Goal: Task Accomplishment & Management: Manage account settings

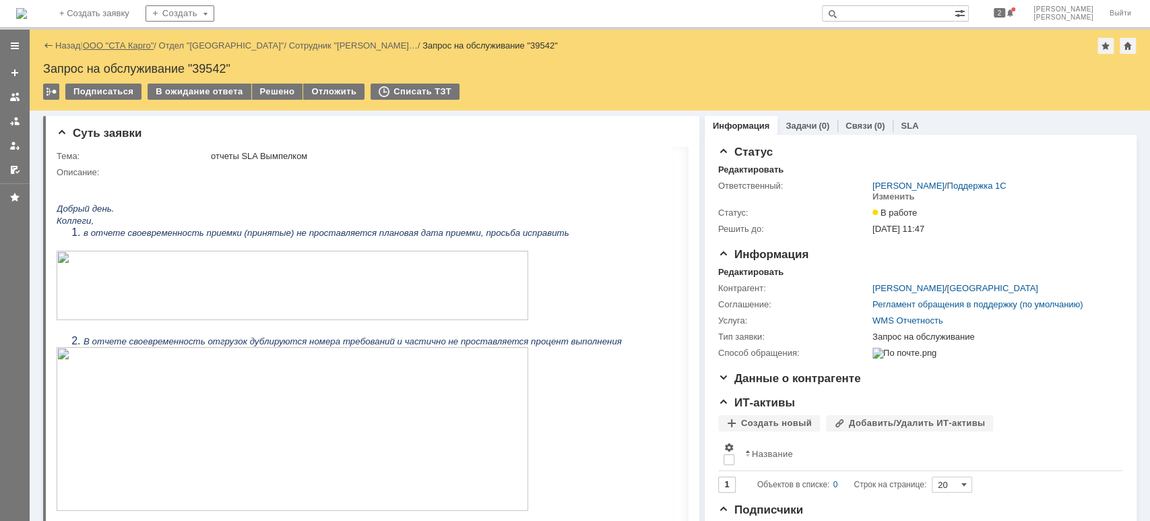
click at [124, 49] on link "ООО "СТА Карго"" at bounding box center [118, 45] width 71 height 10
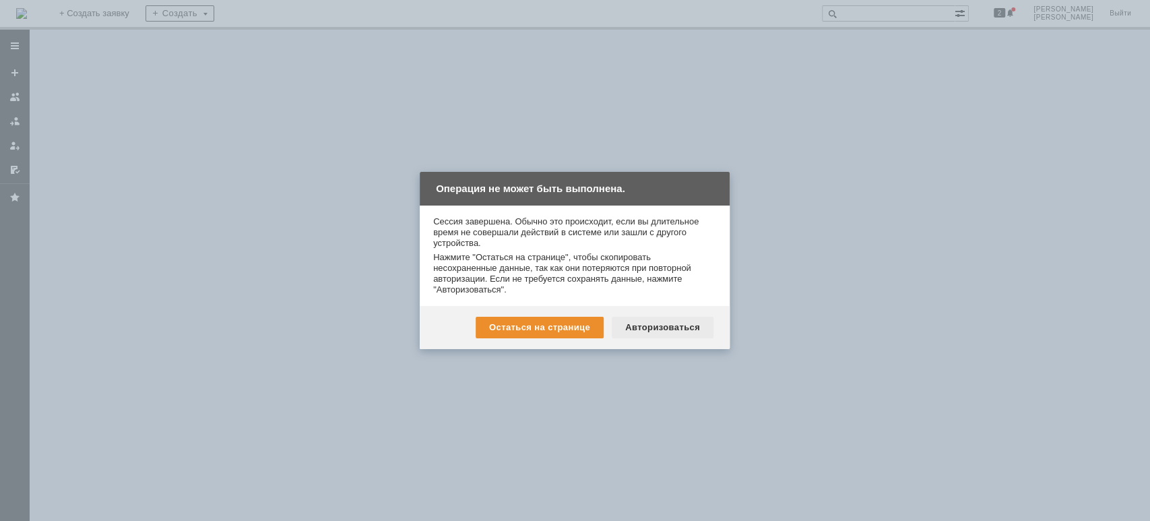
click at [657, 326] on div "Авторизоваться" at bounding box center [663, 328] width 102 height 22
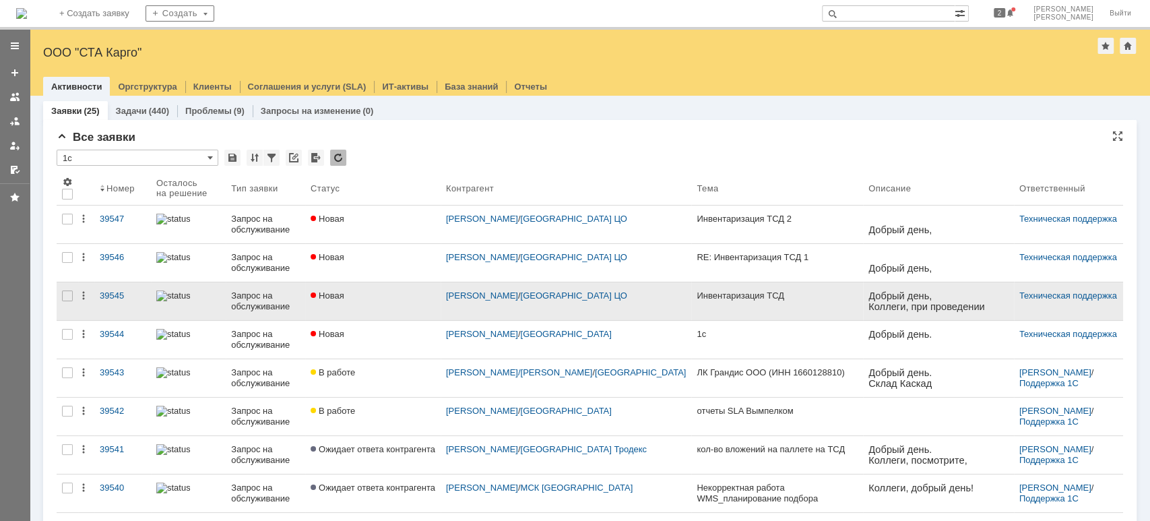
click at [251, 296] on div "Запрос на обслуживание" at bounding box center [265, 301] width 69 height 22
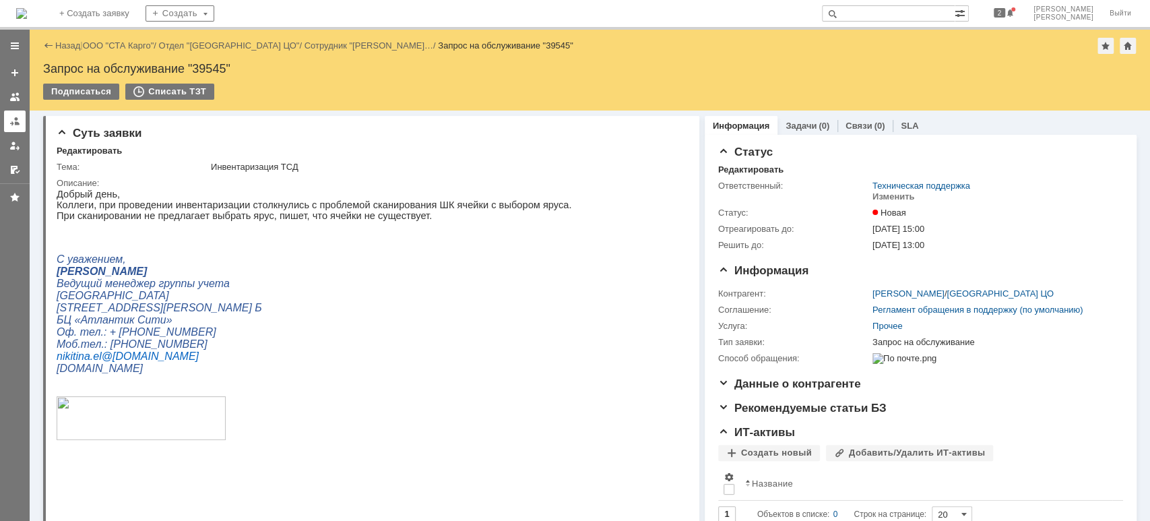
click at [13, 123] on div at bounding box center [14, 121] width 11 height 11
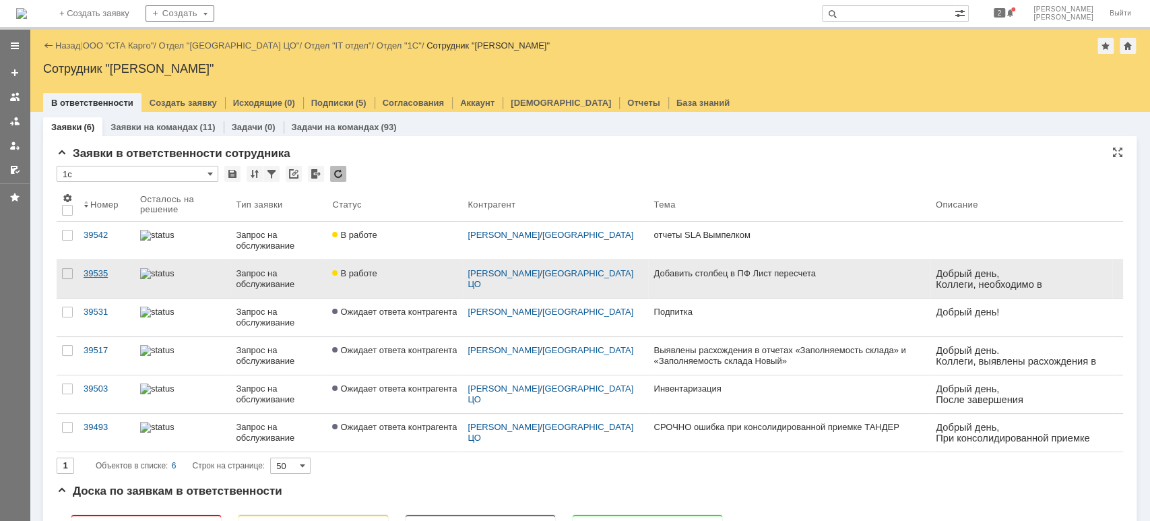
click at [102, 274] on div "39535" at bounding box center [107, 273] width 46 height 11
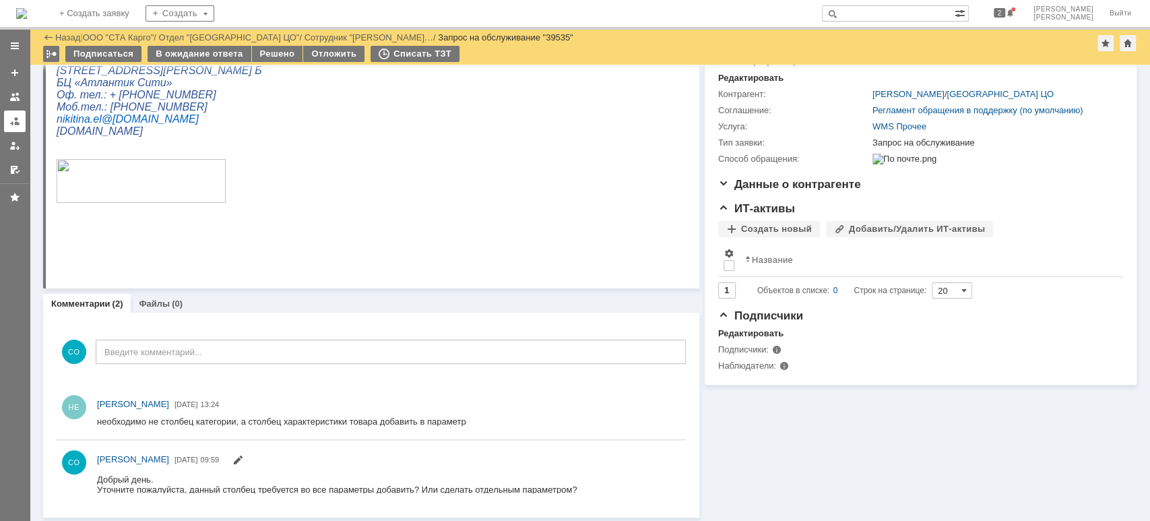
click at [11, 123] on div at bounding box center [14, 121] width 11 height 11
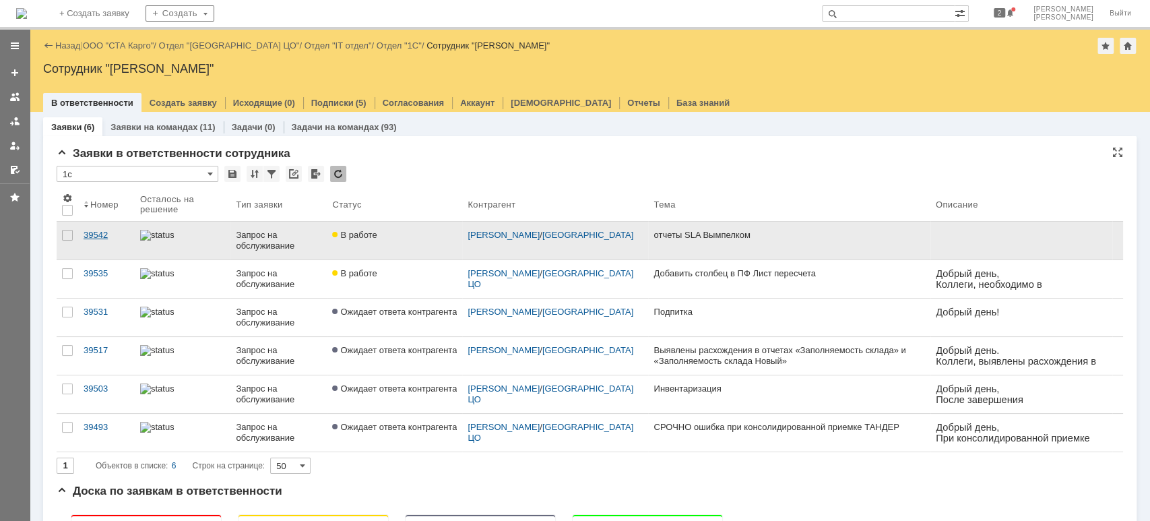
click at [111, 226] on link "39542" at bounding box center [106, 241] width 57 height 38
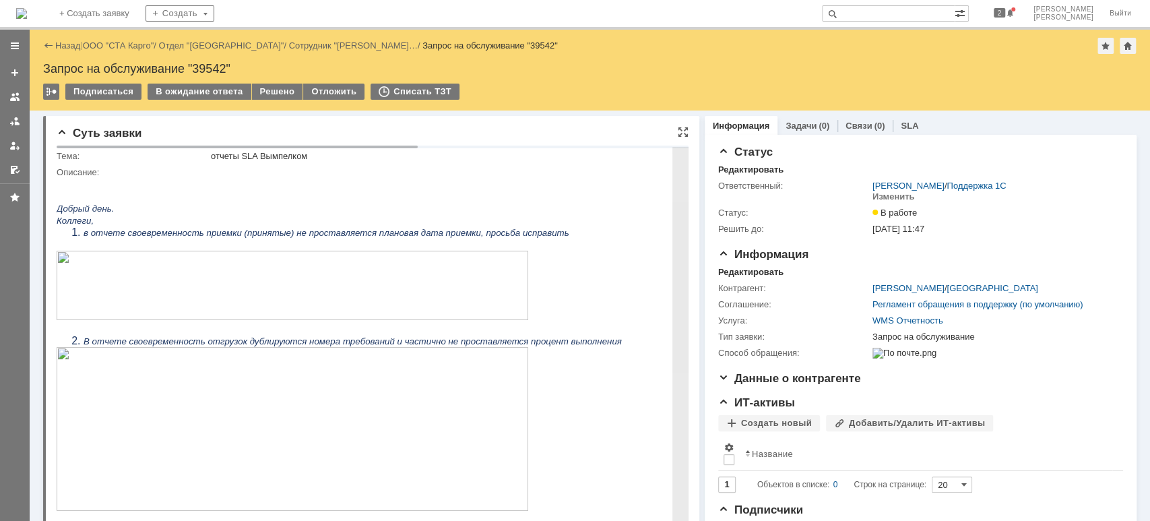
scroll to position [179, 0]
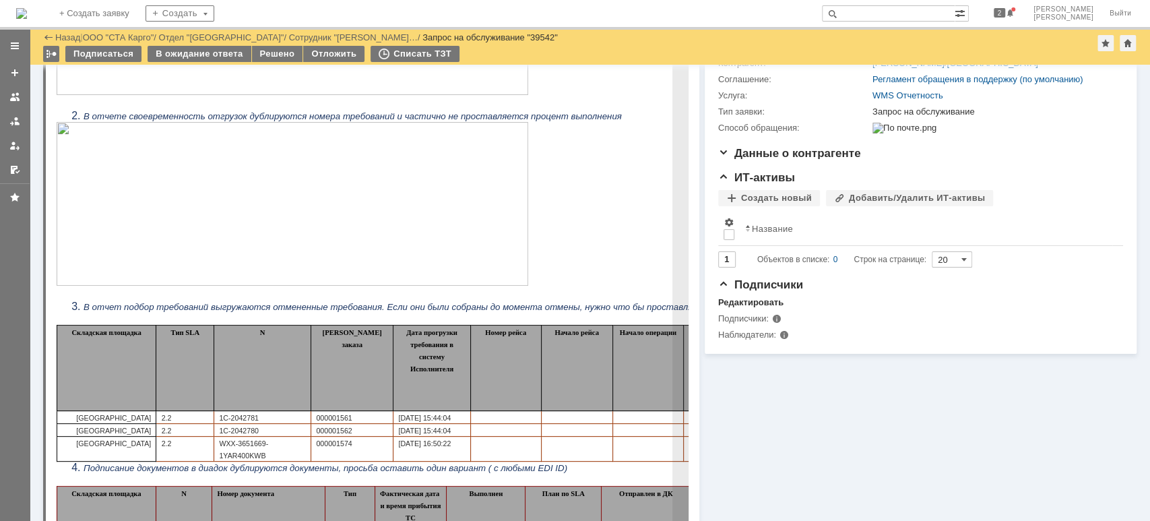
click at [267, 225] on img at bounding box center [293, 204] width 472 height 164
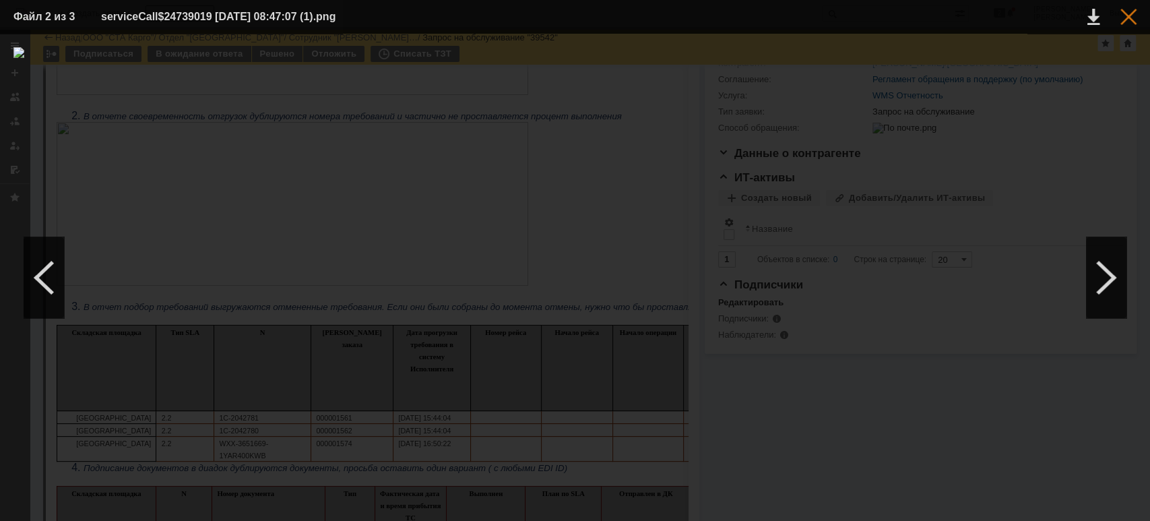
click at [1128, 15] on div at bounding box center [1128, 17] width 16 height 16
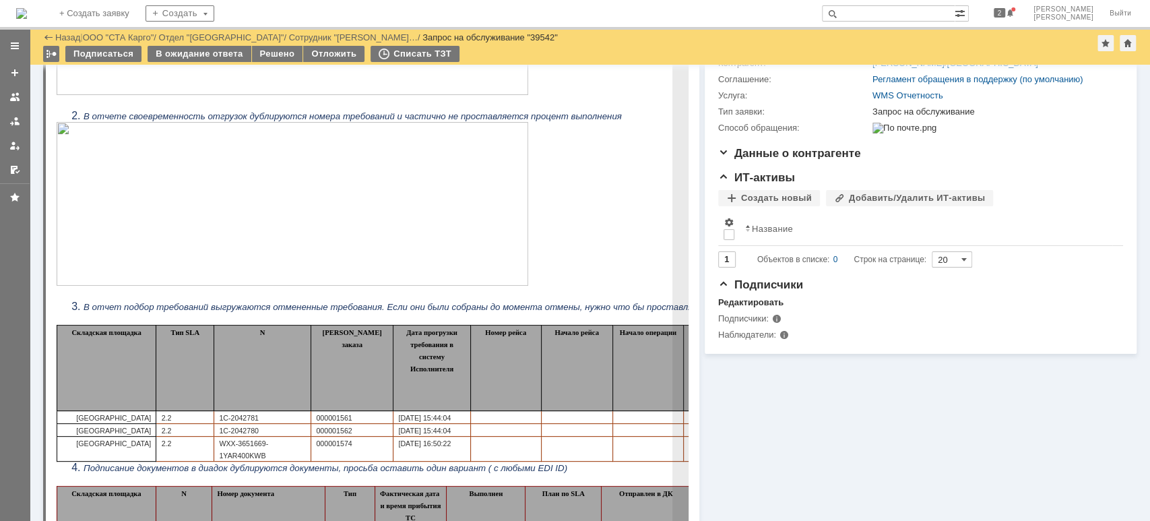
click at [245, 232] on img at bounding box center [293, 204] width 472 height 164
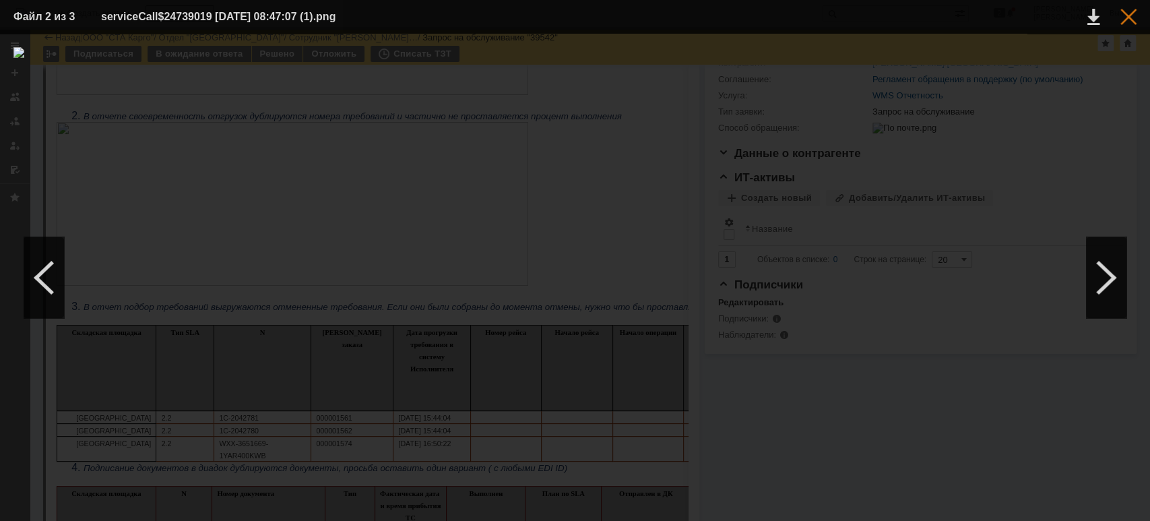
click at [1128, 15] on div at bounding box center [1128, 17] width 16 height 16
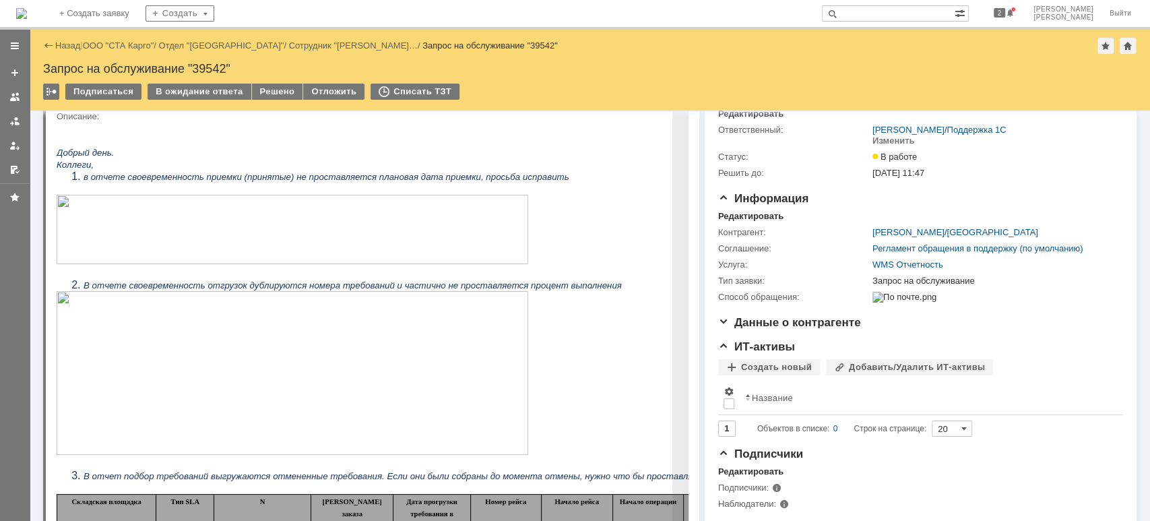
scroll to position [0, 0]
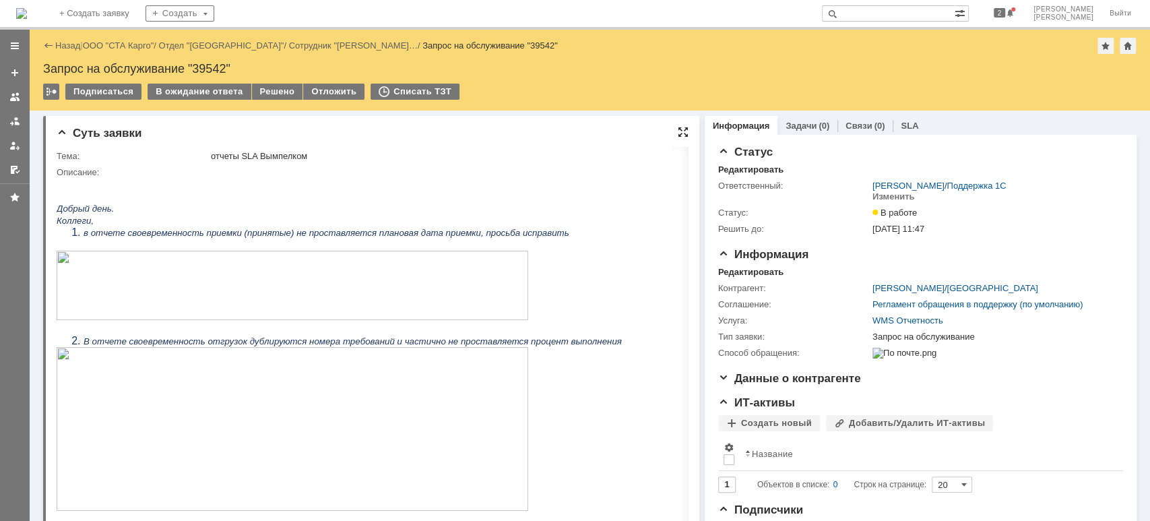
click at [668, 129] on div "Суть заявки" at bounding box center [373, 133] width 632 height 13
click at [678, 135] on div at bounding box center [683, 132] width 11 height 11
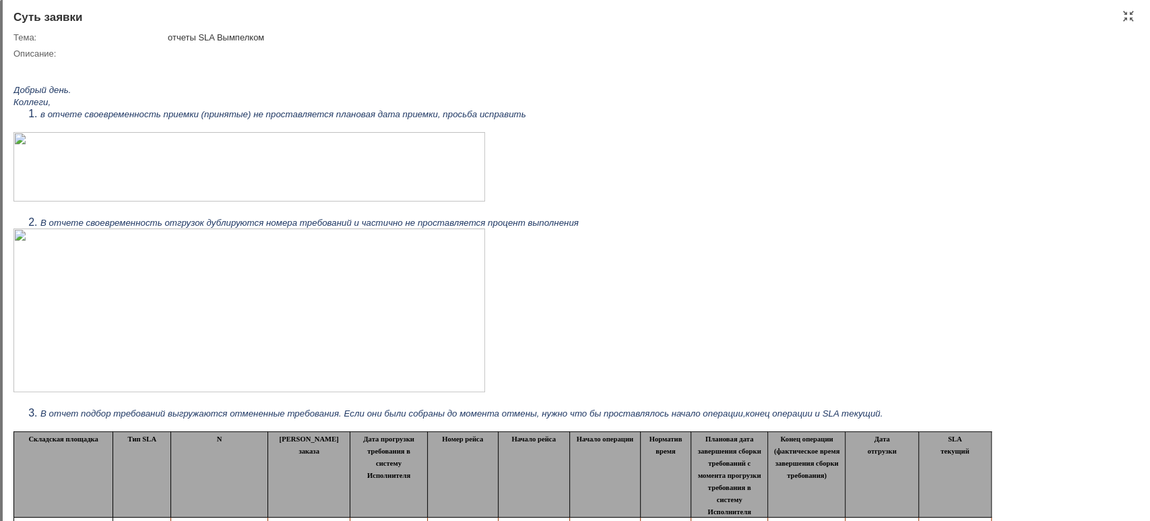
click at [146, 329] on img at bounding box center [249, 310] width 472 height 164
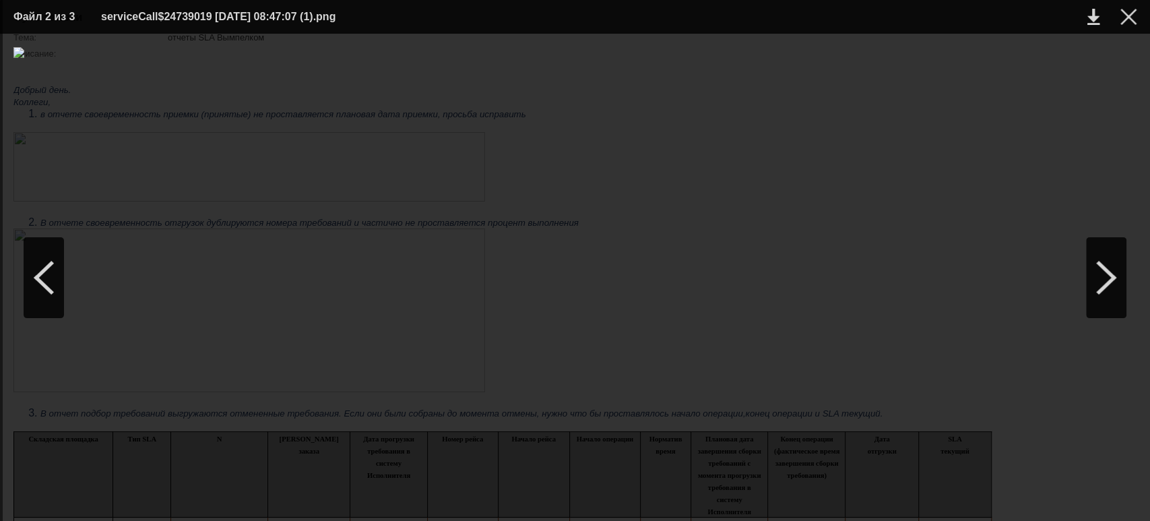
click at [372, 75] on div at bounding box center [574, 277] width 1123 height 460
click at [327, 63] on div at bounding box center [574, 277] width 1123 height 460
click at [418, 66] on div at bounding box center [574, 277] width 1123 height 460
click at [1131, 22] on div at bounding box center [1128, 17] width 16 height 16
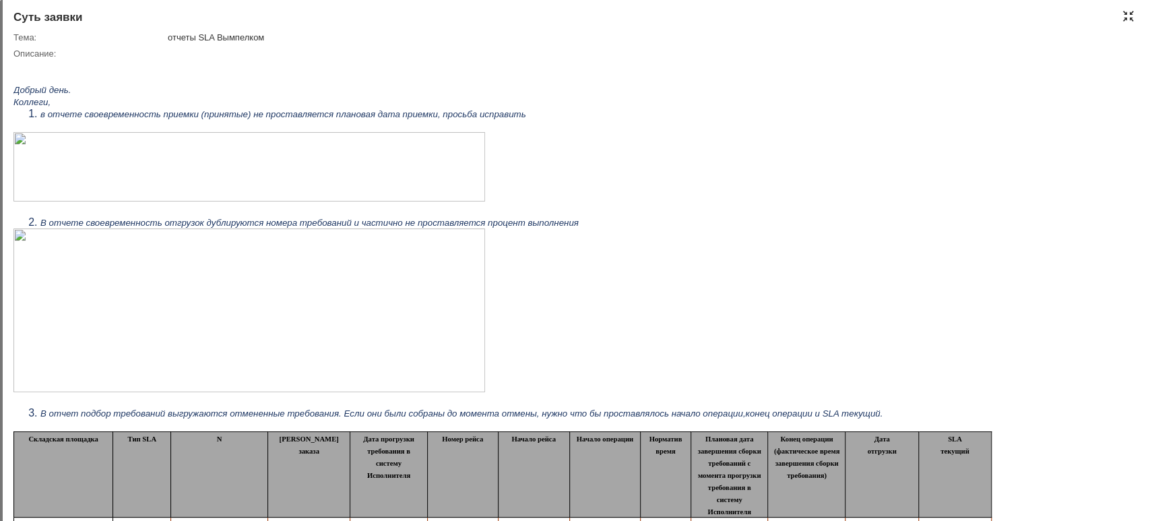
click at [1127, 13] on div at bounding box center [1128, 16] width 11 height 11
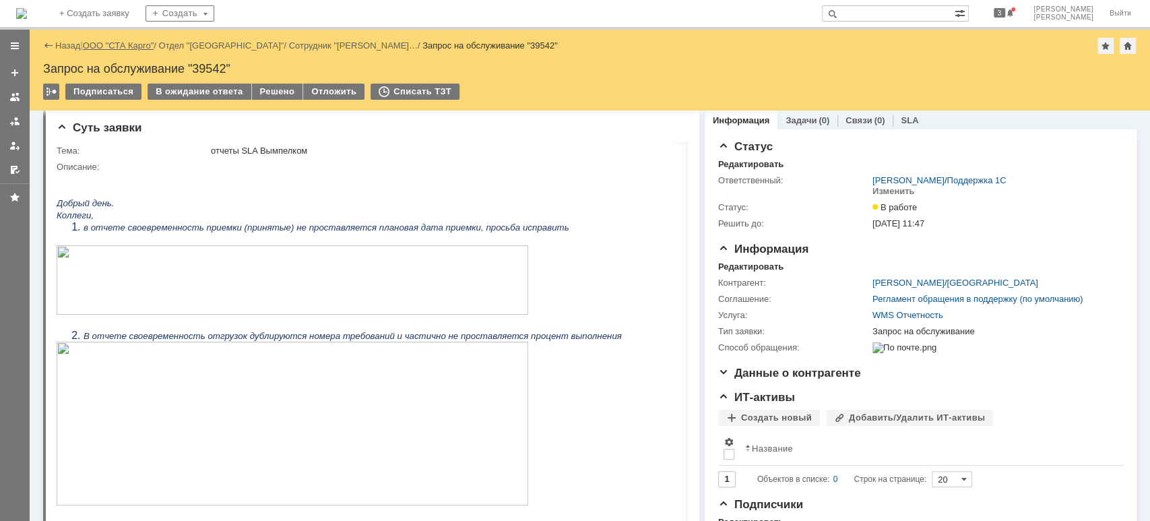
click at [138, 41] on link "ООО "СТА Карго"" at bounding box center [118, 45] width 71 height 10
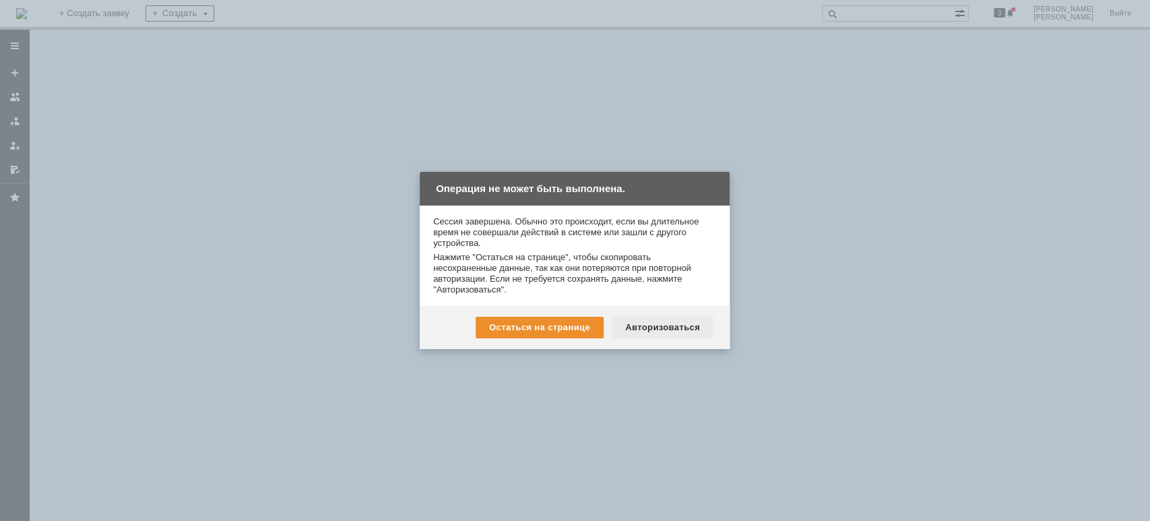
click at [694, 327] on div "Авторизоваться" at bounding box center [663, 328] width 102 height 22
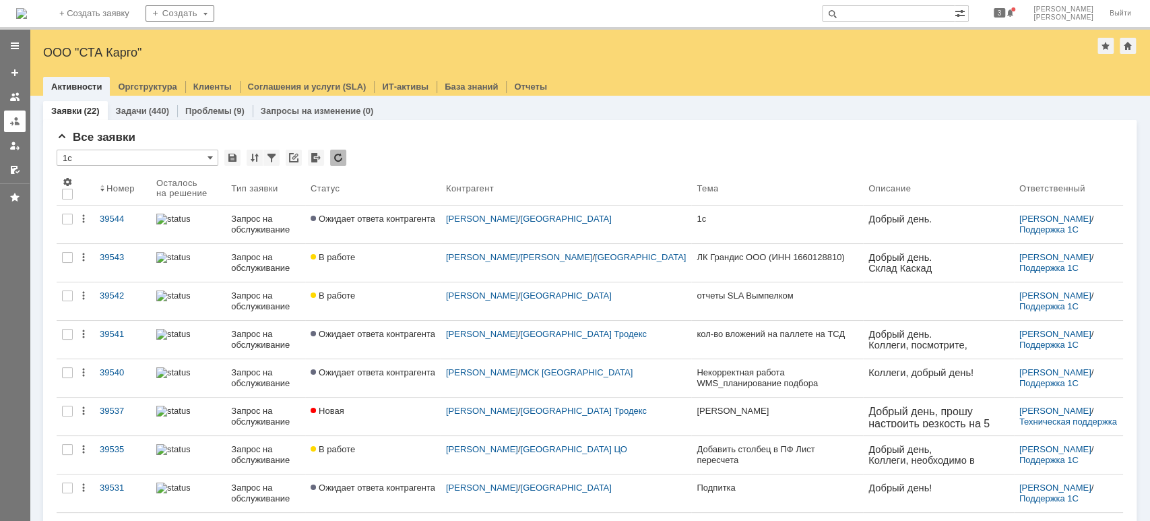
click at [18, 124] on div at bounding box center [14, 121] width 11 height 11
